Goal: Navigation & Orientation: Find specific page/section

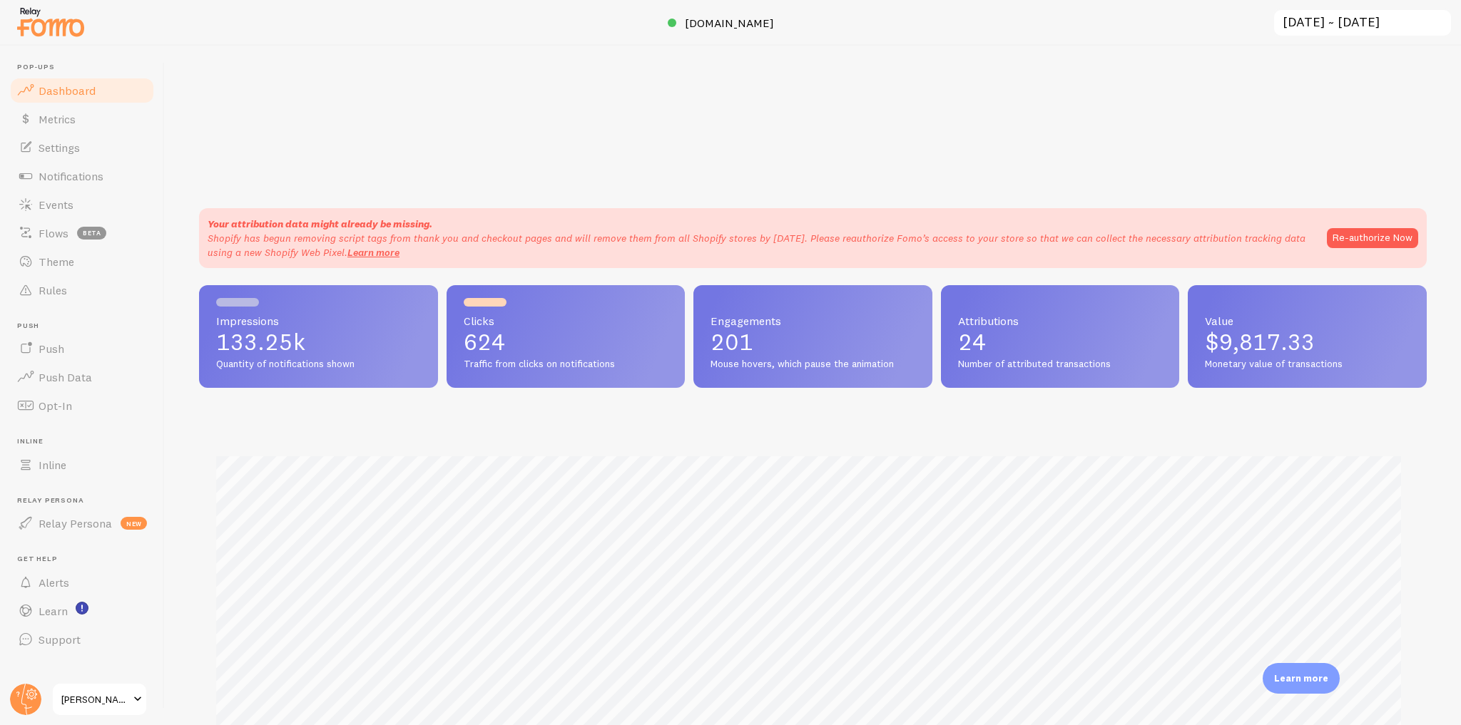
scroll to position [374, 1218]
click at [51, 199] on span "Events" at bounding box center [56, 205] width 35 height 14
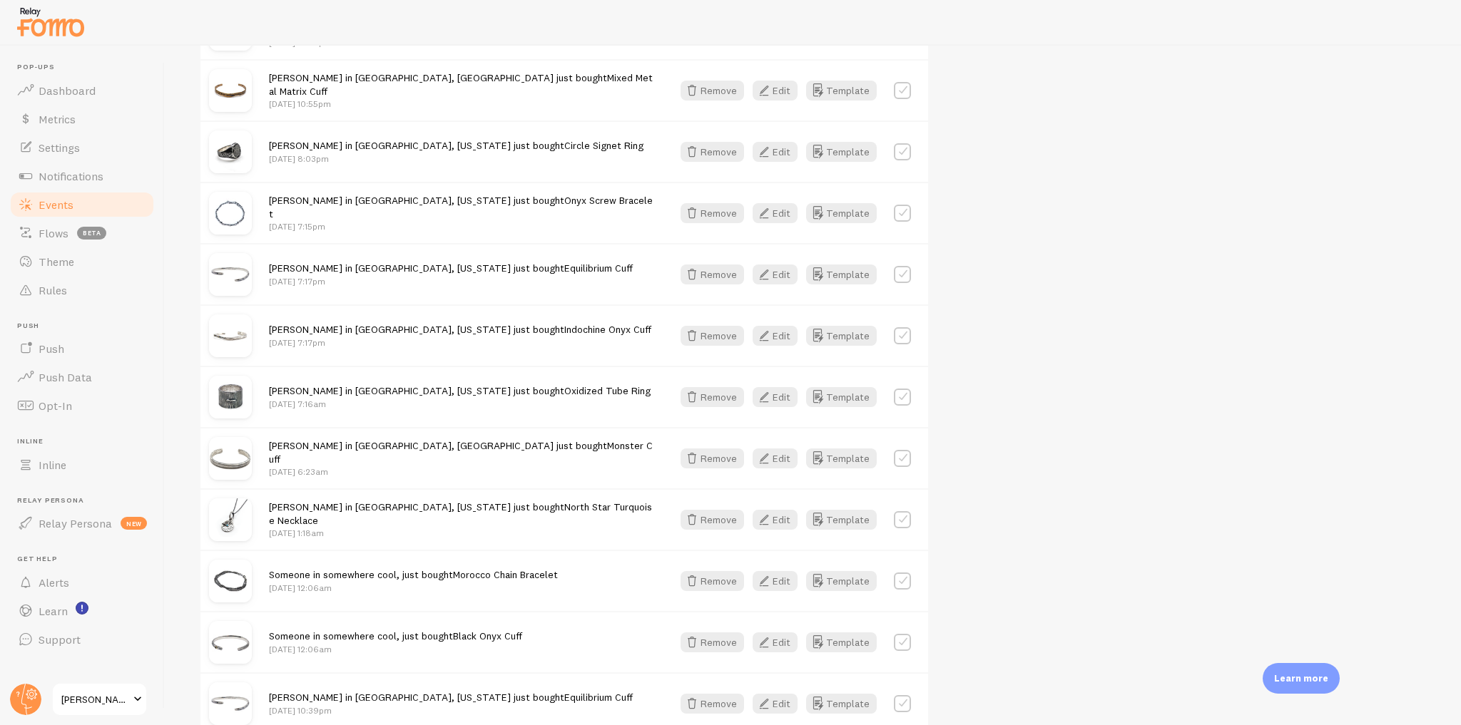
scroll to position [571, 0]
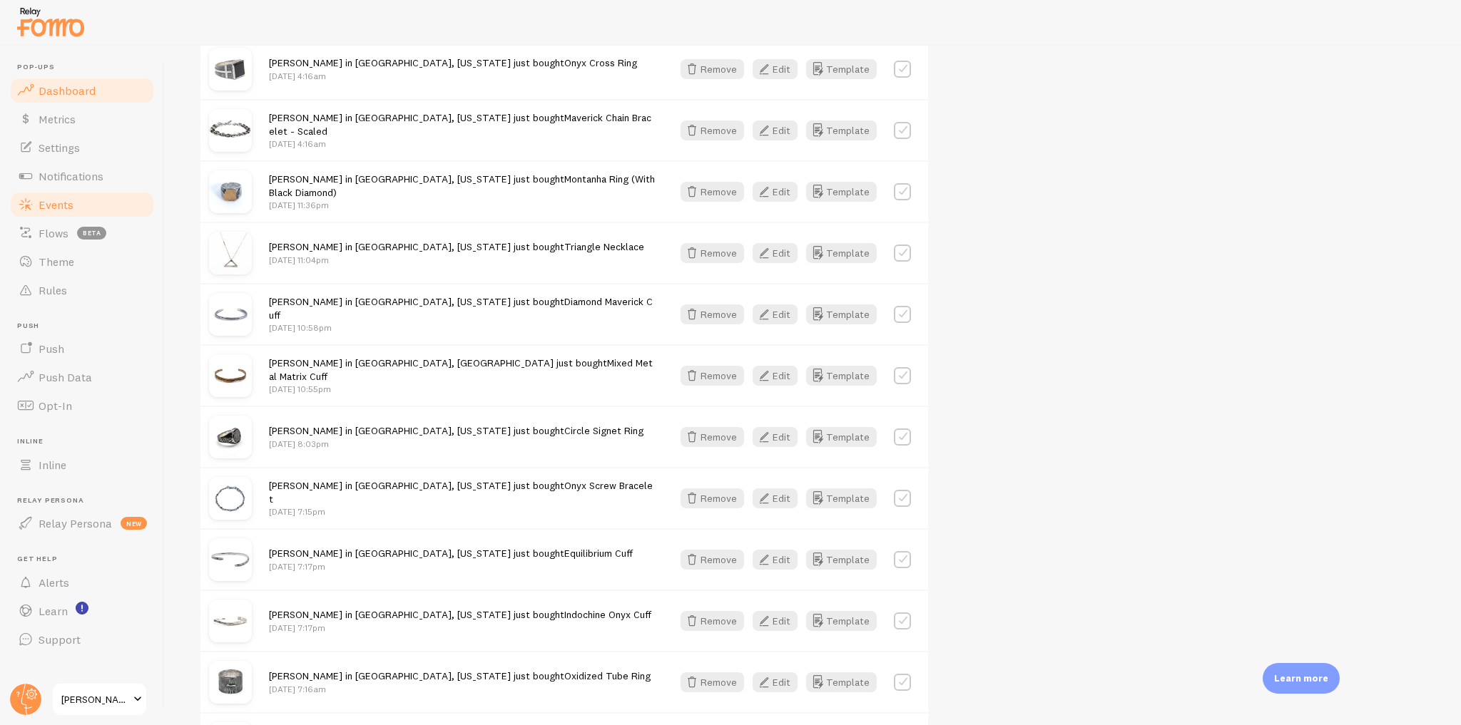
click at [76, 78] on link "Dashboard" at bounding box center [82, 90] width 147 height 29
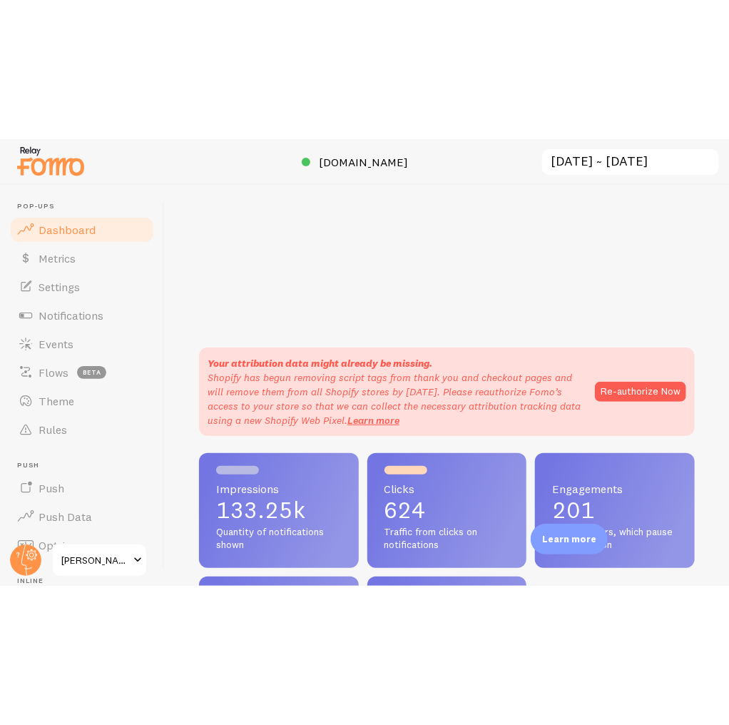
scroll to position [712873, 712760]
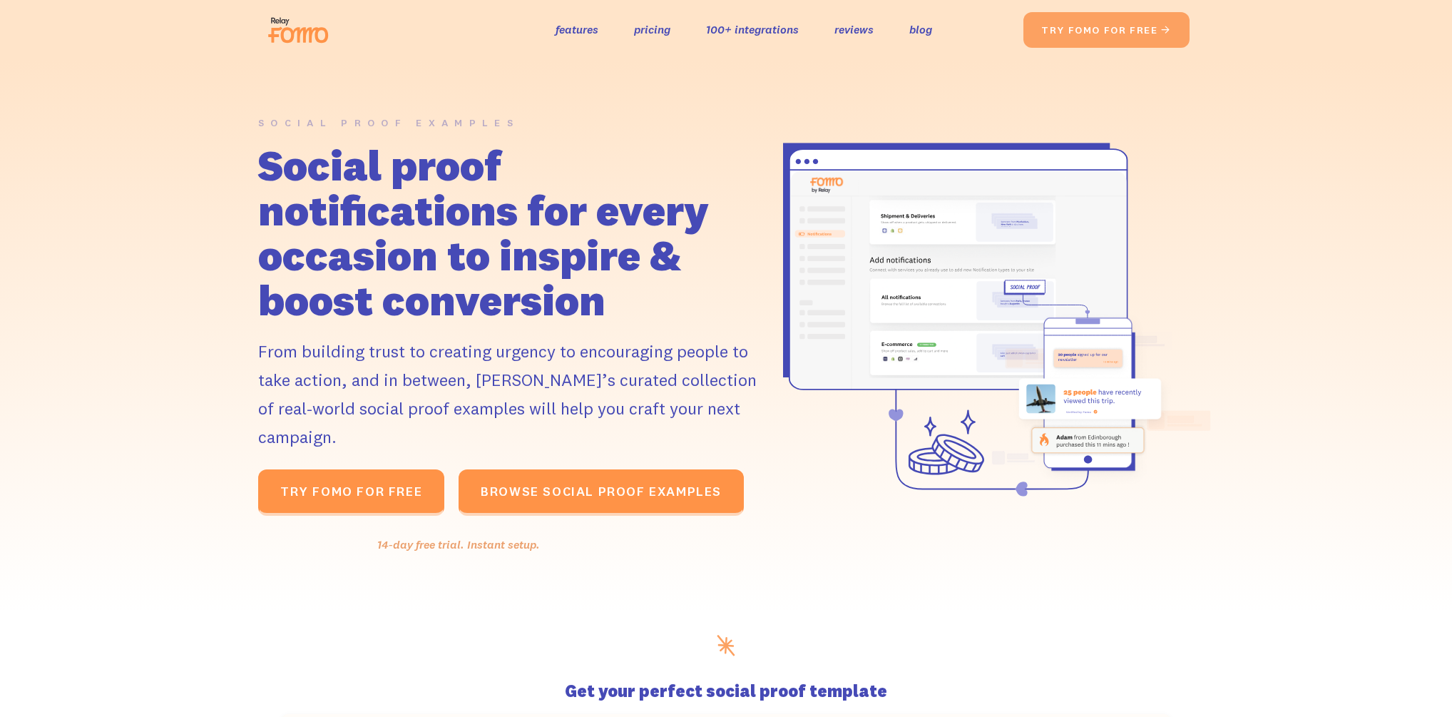
click at [501, 10] on div "the original social proof app features pricing 100+ integrations reviews blog S…" at bounding box center [642, 30] width 761 height 46
